Goal: Navigation & Orientation: Find specific page/section

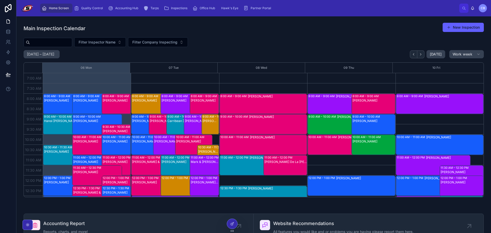
scroll to position [15, 0]
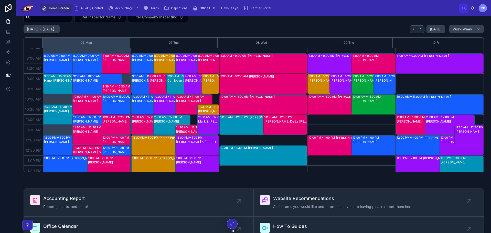
click at [266, 7] on span "Partner Portal" at bounding box center [260, 8] width 20 height 4
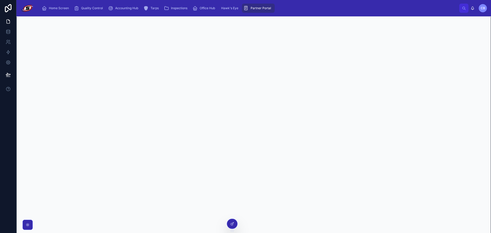
click at [302, 4] on div "Home Screen Quality Control Accounting Hub Tarps Inspections Office Hub Hawk's …" at bounding box center [248, 8] width 421 height 11
